Goal: Find specific page/section: Find specific page/section

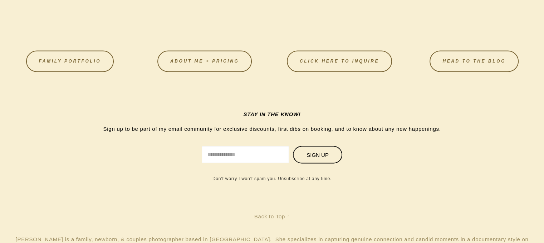
scroll to position [1252, 0]
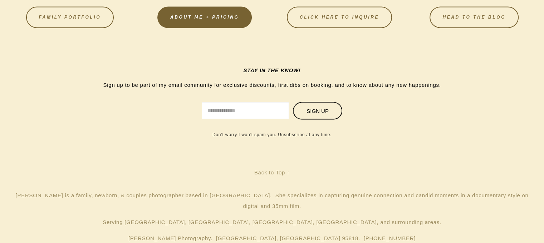
click at [175, 17] on link "About Me + Pricing" at bounding box center [204, 16] width 94 height 21
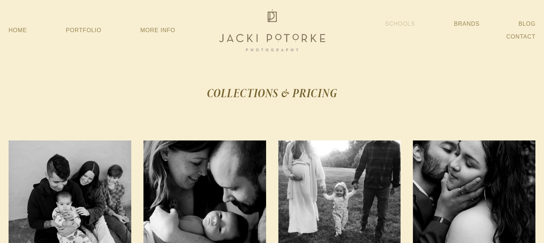
click at [395, 23] on link "Schools" at bounding box center [400, 24] width 30 height 13
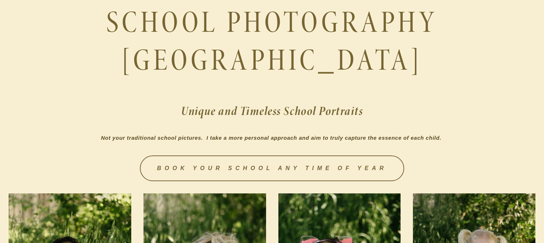
scroll to position [179, 0]
